Goal: Information Seeking & Learning: Learn about a topic

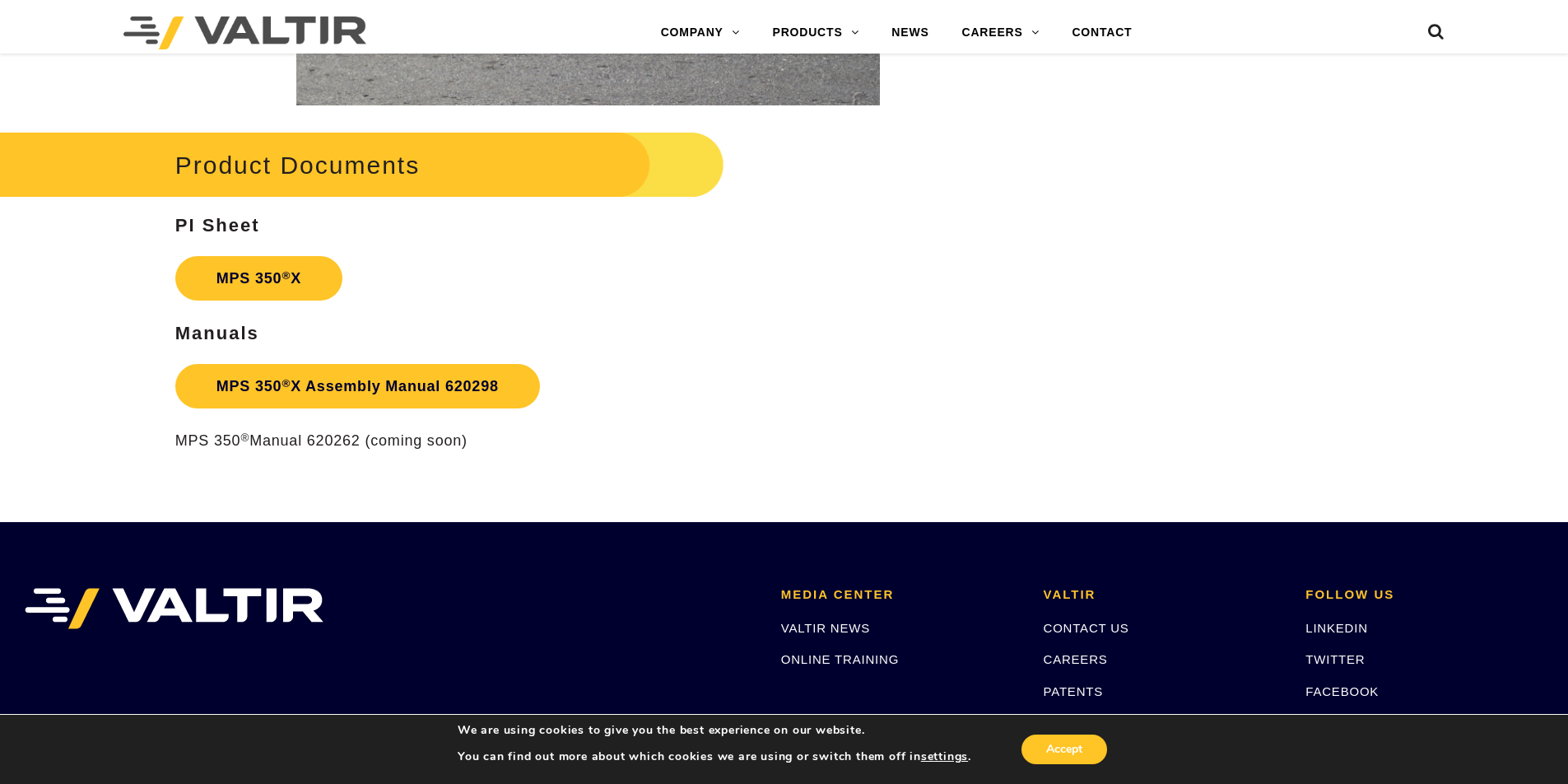
scroll to position [2799, 0]
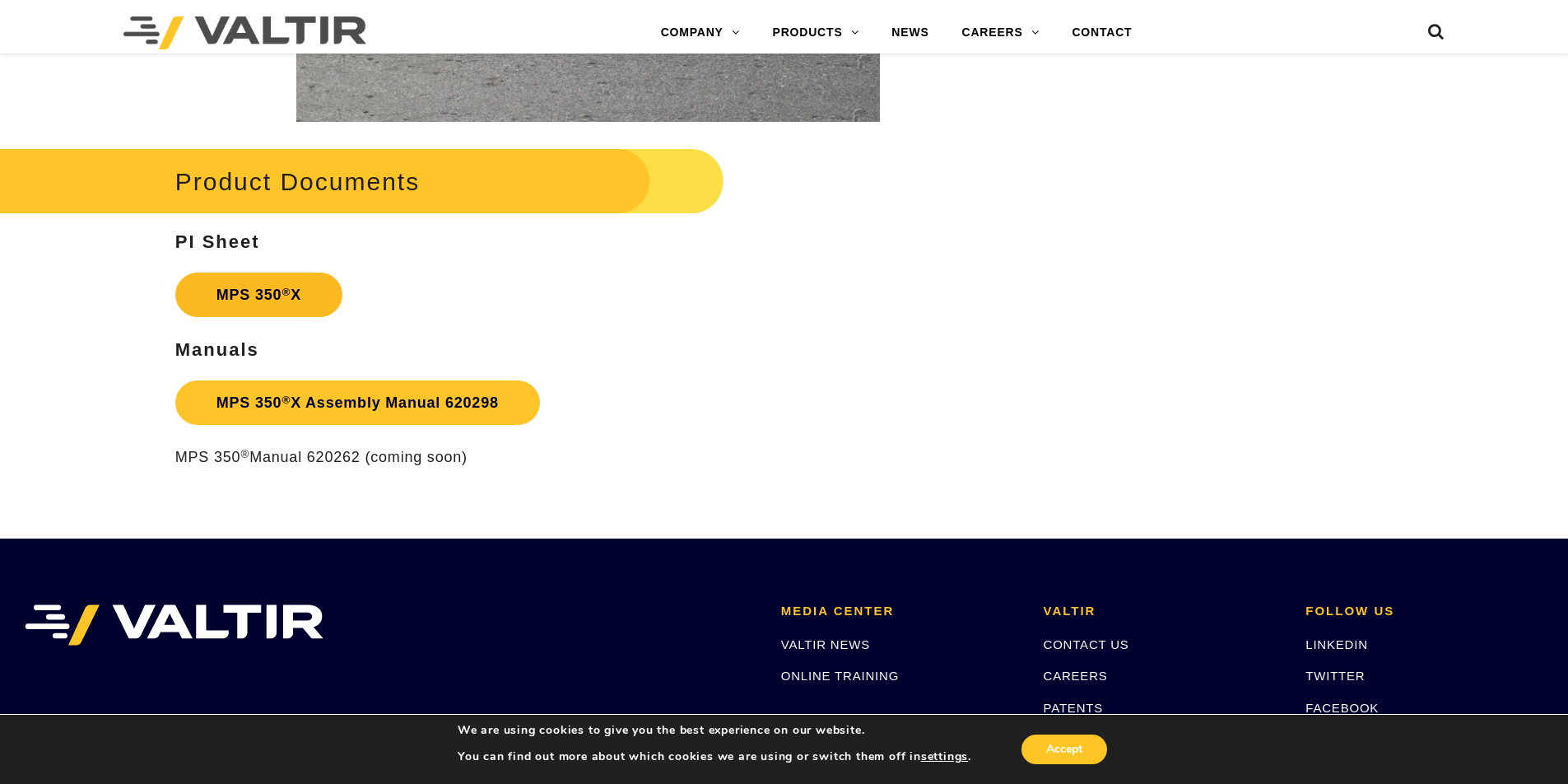
click at [250, 287] on strong "MPS 350 ® X" at bounding box center [259, 294] width 85 height 16
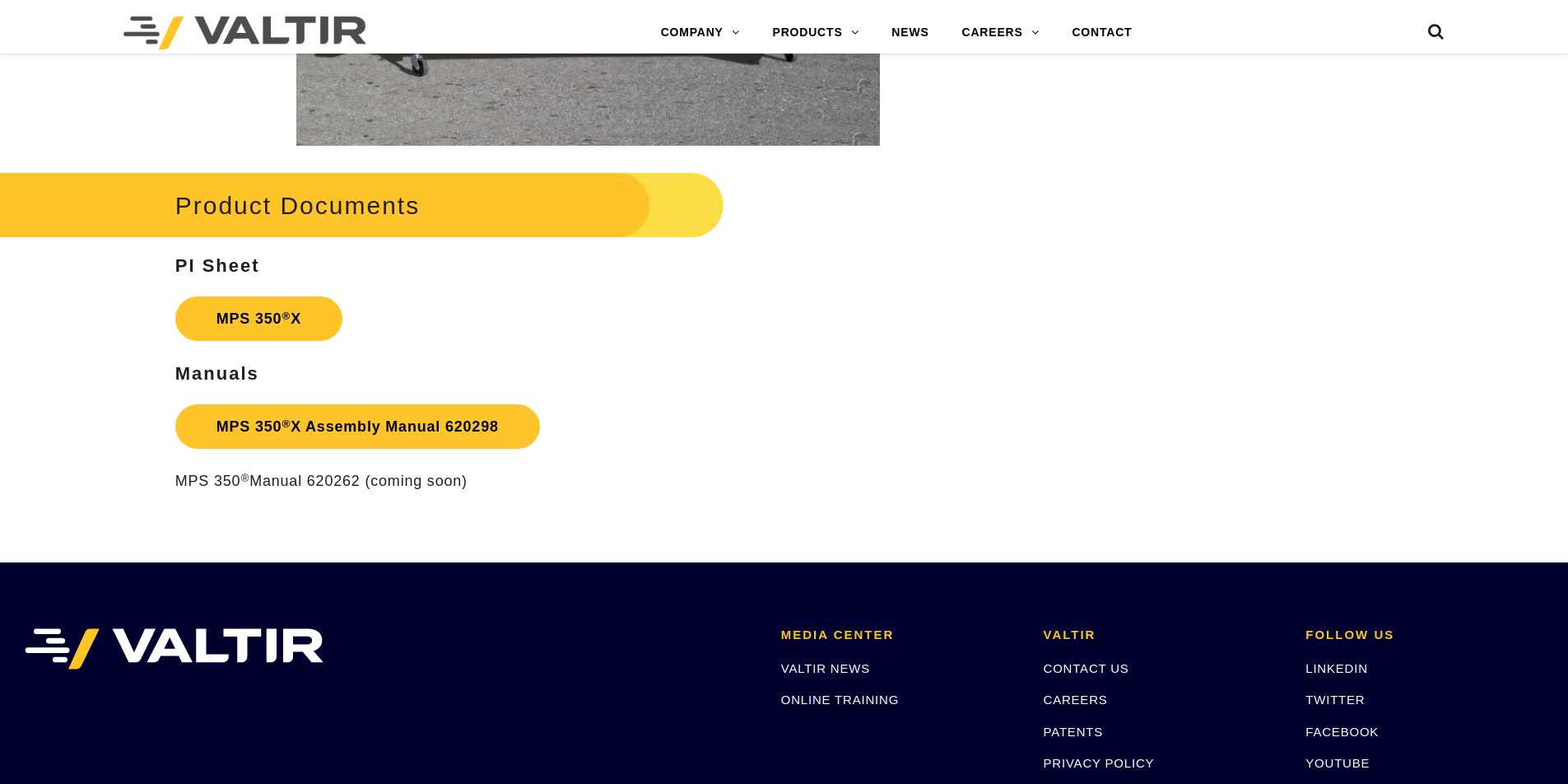
scroll to position [2799, 0]
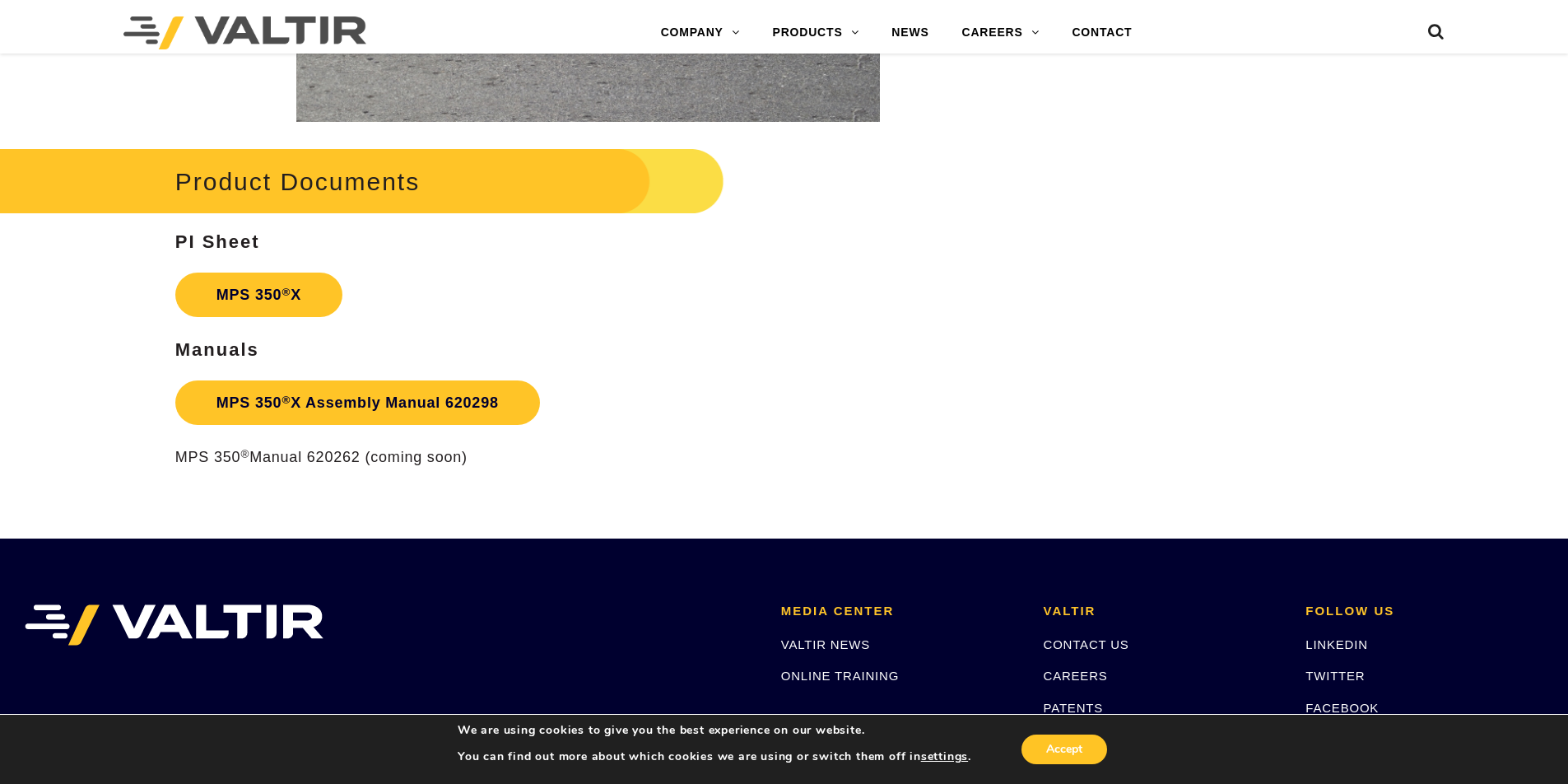
click at [279, 458] on p "MPS 350 ® Manual 620262 (coming soon)" at bounding box center [588, 457] width 826 height 19
click at [300, 457] on p "MPS 350 ® Manual 620262 (coming soon)" at bounding box center [588, 457] width 826 height 19
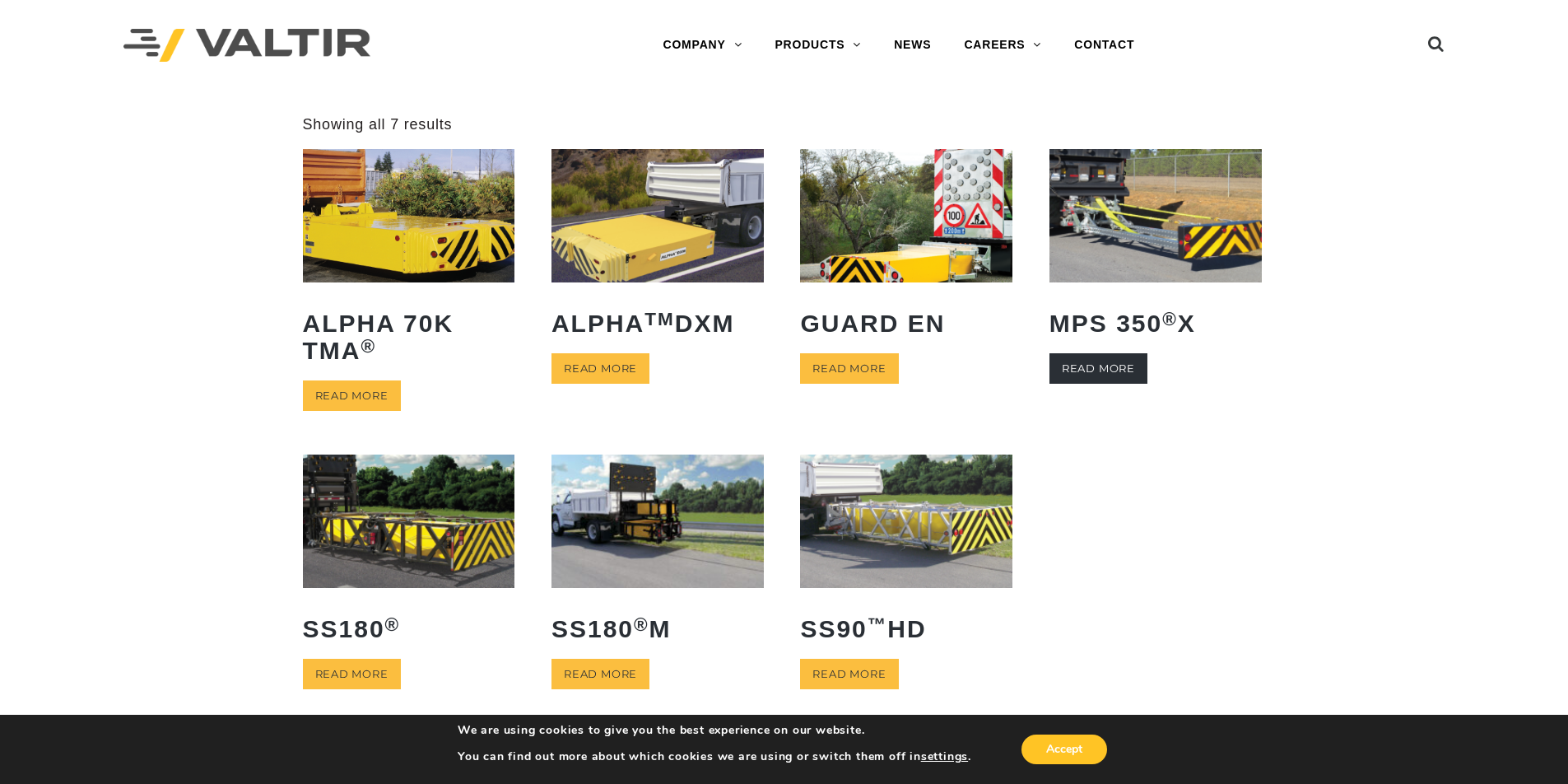
click at [1099, 369] on link "Read more" at bounding box center [1098, 369] width 98 height 31
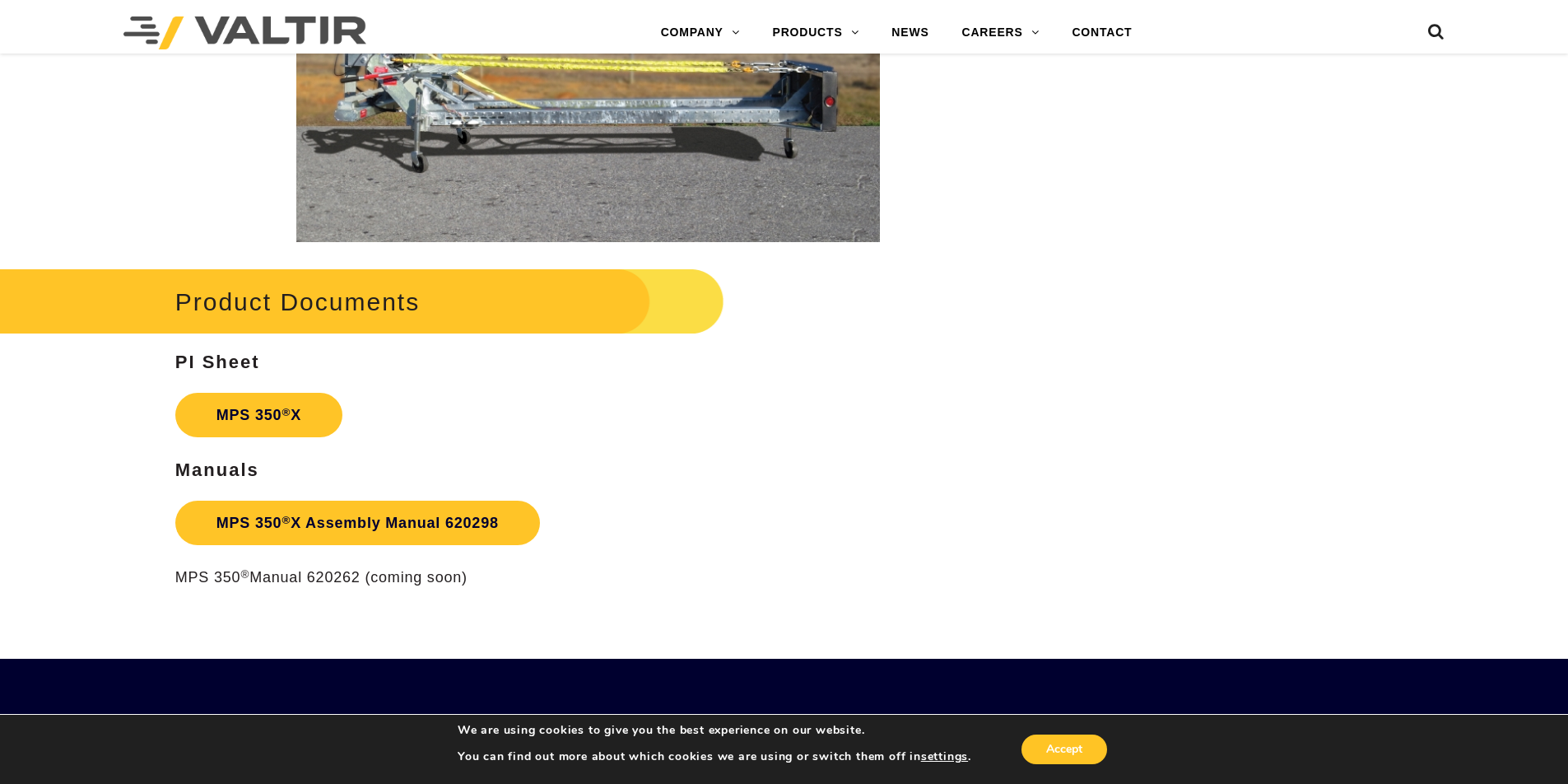
scroll to position [2964, 0]
